Goal: Complete application form

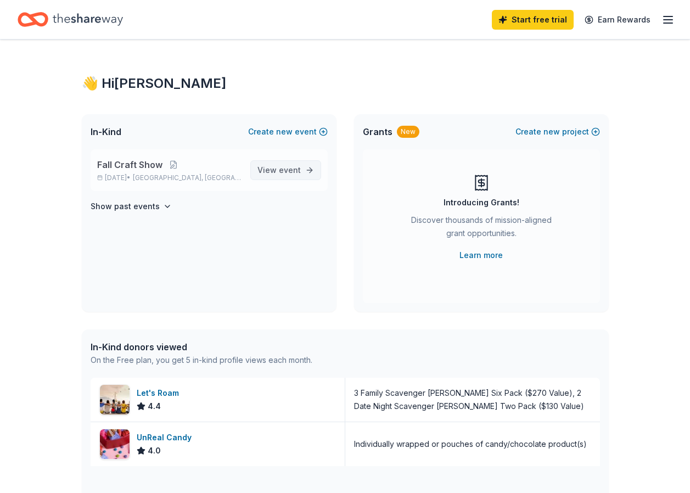
click at [286, 178] on link "View event" at bounding box center [285, 170] width 71 height 20
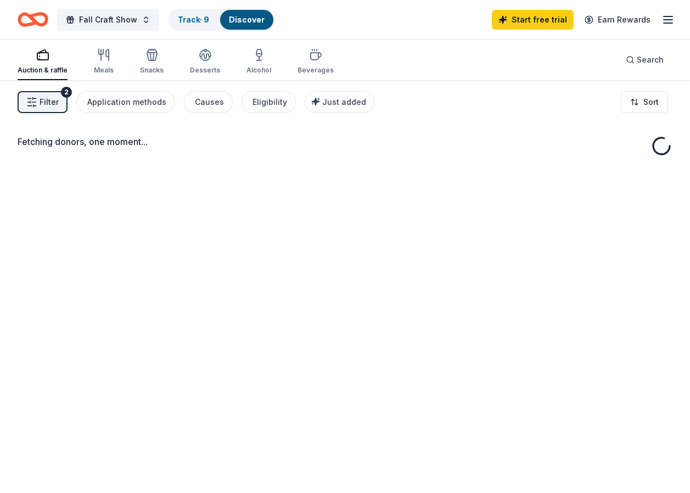
click at [41, 101] on span "Filter" at bounding box center [49, 102] width 19 height 13
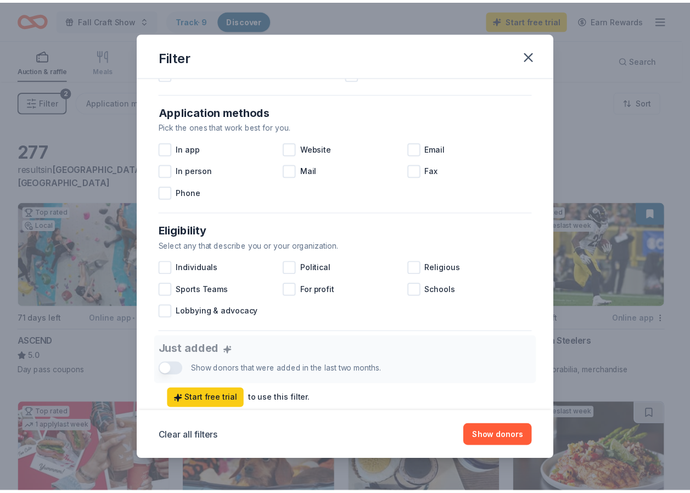
scroll to position [165, 0]
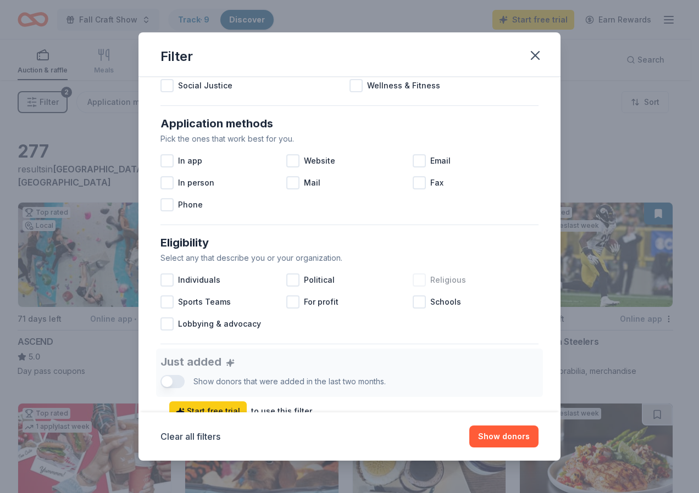
click at [415, 281] on div at bounding box center [418, 280] width 13 height 13
click at [499, 442] on button "Show 245 donors" at bounding box center [496, 437] width 85 height 22
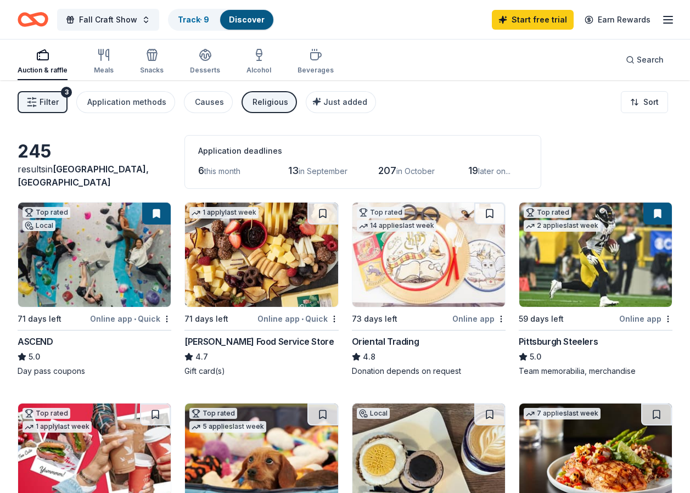
click at [599, 255] on img at bounding box center [596, 255] width 153 height 104
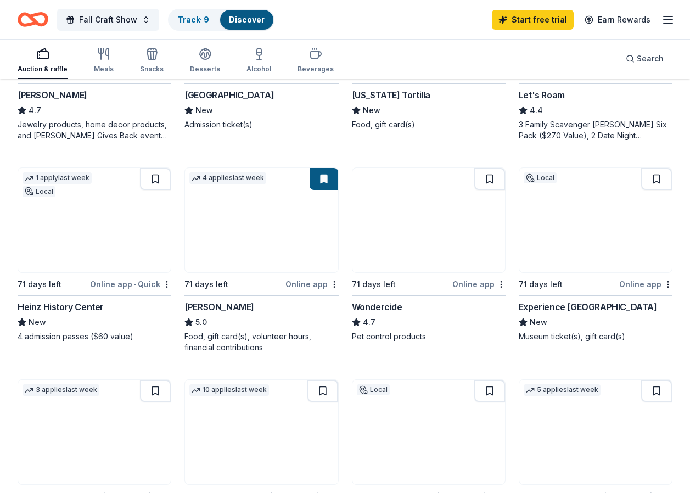
scroll to position [659, 0]
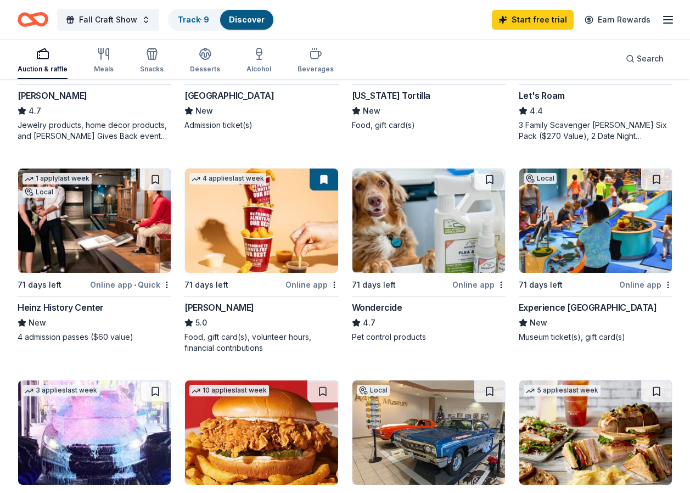
click at [616, 239] on img at bounding box center [596, 221] width 153 height 104
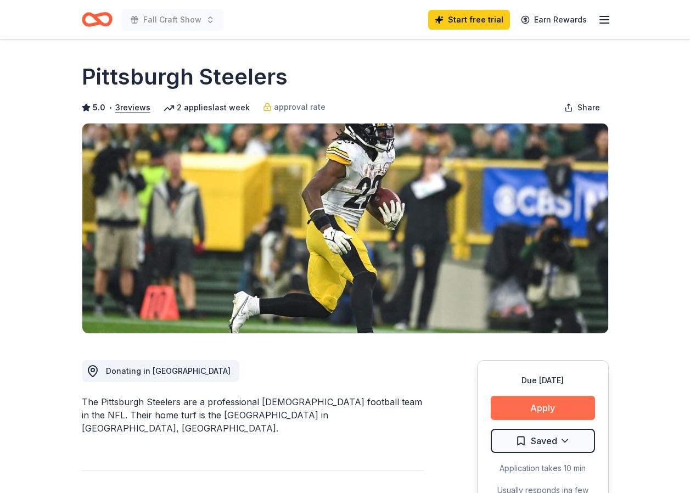
click at [549, 409] on button "Apply" at bounding box center [543, 408] width 104 height 24
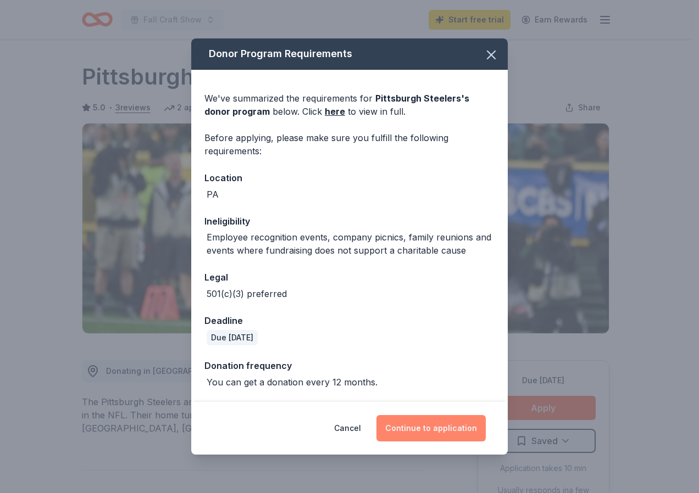
click at [419, 429] on button "Continue to application" at bounding box center [430, 428] width 109 height 26
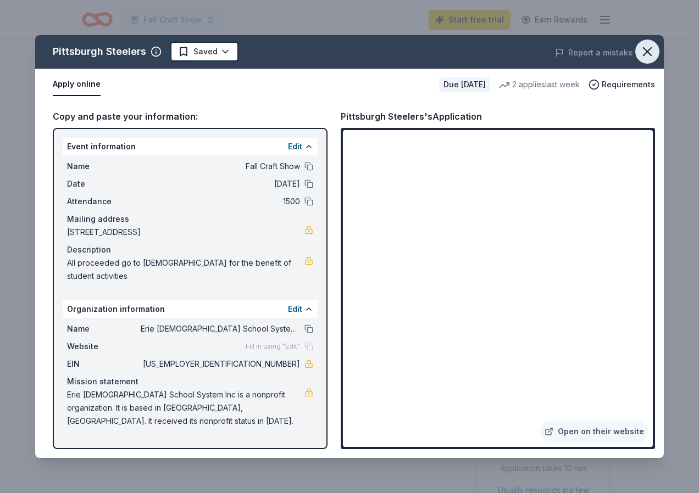
click at [649, 48] on icon "button" at bounding box center [646, 51] width 15 height 15
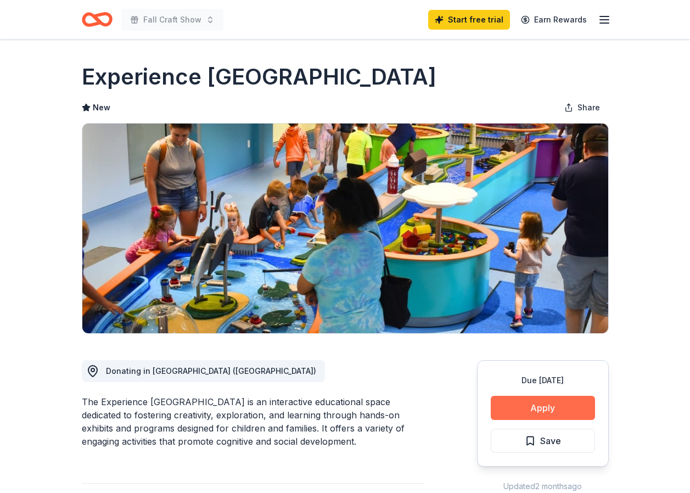
click at [540, 404] on button "Apply" at bounding box center [543, 408] width 104 height 24
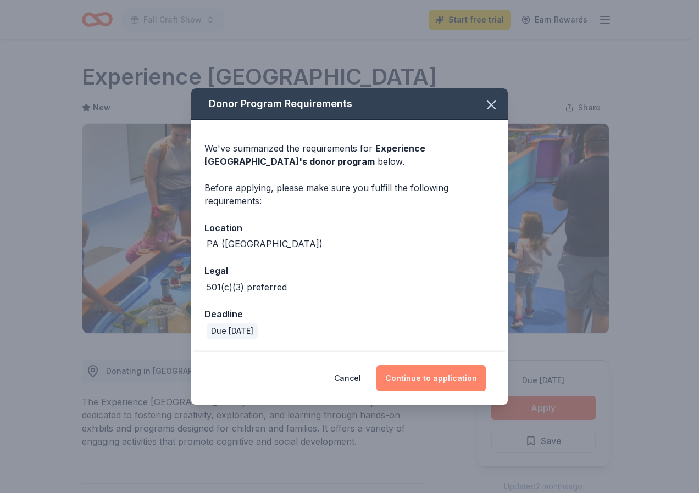
click at [437, 376] on button "Continue to application" at bounding box center [430, 378] width 109 height 26
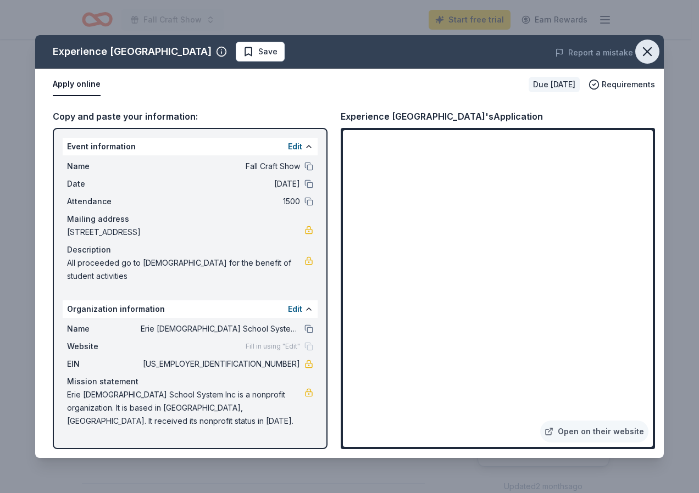
click at [649, 48] on icon "button" at bounding box center [646, 51] width 15 height 15
